Goal: Ask a question

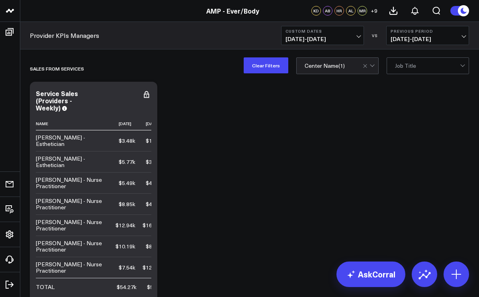
click at [359, 36] on span "[DATE] - [DATE]" at bounding box center [323, 39] width 74 height 6
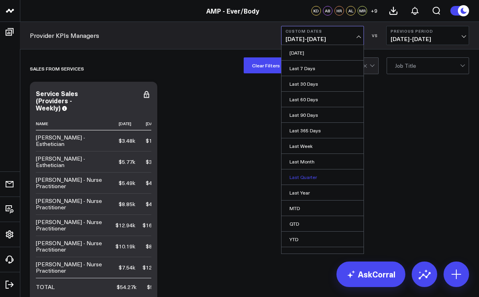
scroll to position [9, 0]
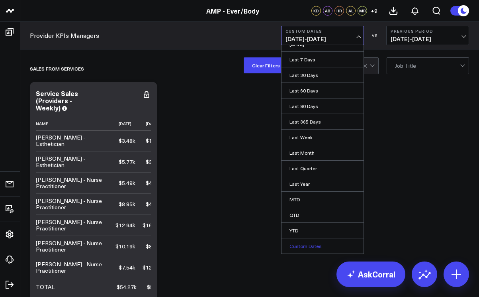
click at [307, 241] on link "Custom Dates" at bounding box center [323, 245] width 82 height 15
select select "7"
select select "2025"
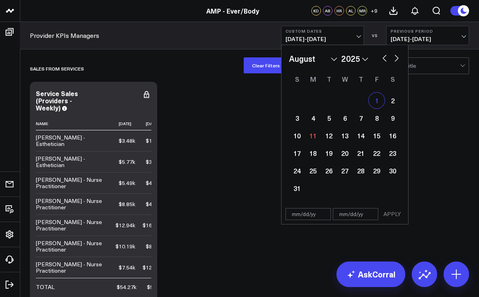
click at [376, 103] on div "1" at bounding box center [377, 100] width 16 height 16
type input "[DATE]"
select select "7"
select select "2025"
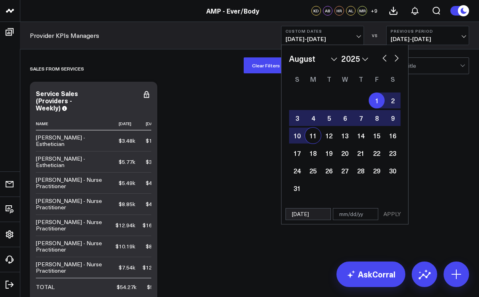
click at [315, 139] on div "11" at bounding box center [313, 135] width 16 height 16
type input "[DATE]"
select select "7"
select select "2025"
click at [397, 214] on button "APPLY" at bounding box center [392, 214] width 24 height 12
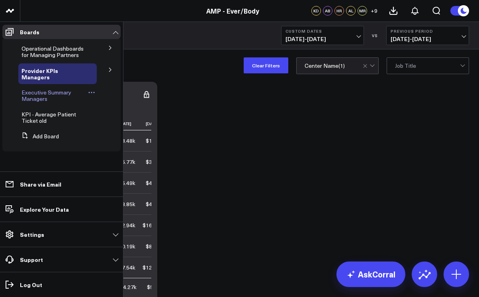
click at [47, 92] on link "Executive Summary Managers" at bounding box center [54, 95] width 65 height 13
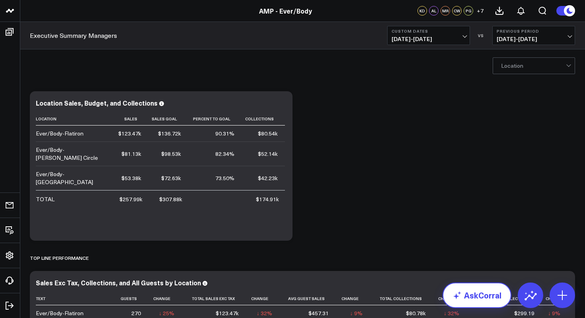
click at [474, 293] on link "AskCorral" at bounding box center [477, 294] width 69 height 25
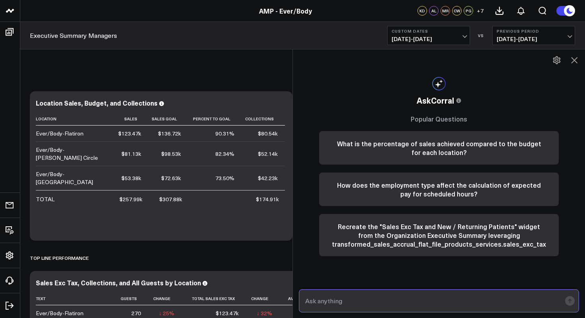
click at [364, 296] on input "text" at bounding box center [432, 300] width 258 height 14
type input "retail sales for logan circl e"
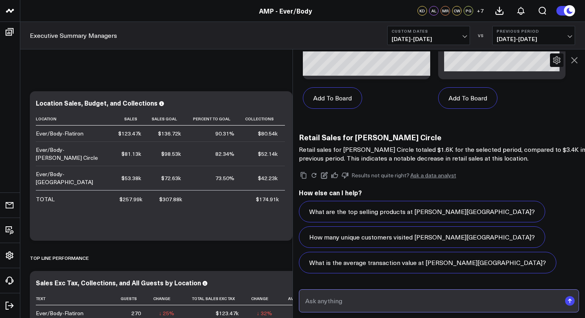
scroll to position [581, 0]
click at [371, 296] on input "text" at bounding box center [432, 300] width 258 height 14
type input "utilization"
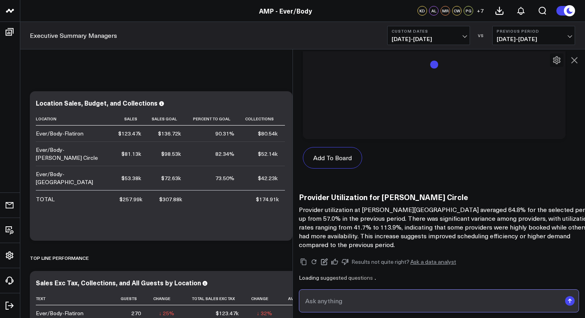
scroll to position [1130, 0]
